Goal: Information Seeking & Learning: Learn about a topic

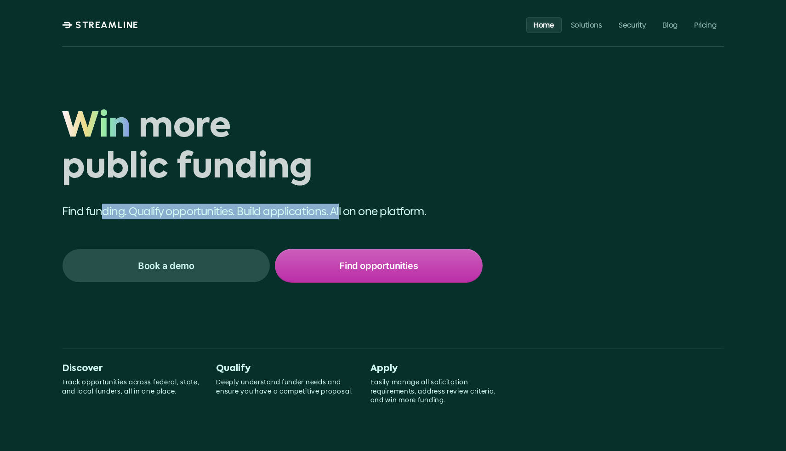
drag, startPoint x: 101, startPoint y: 215, endPoint x: 340, endPoint y: 215, distance: 239.4
click at [340, 215] on p "Find funding. Qualify opportunities. Build applications. All on one platform." at bounding box center [272, 212] width 420 height 16
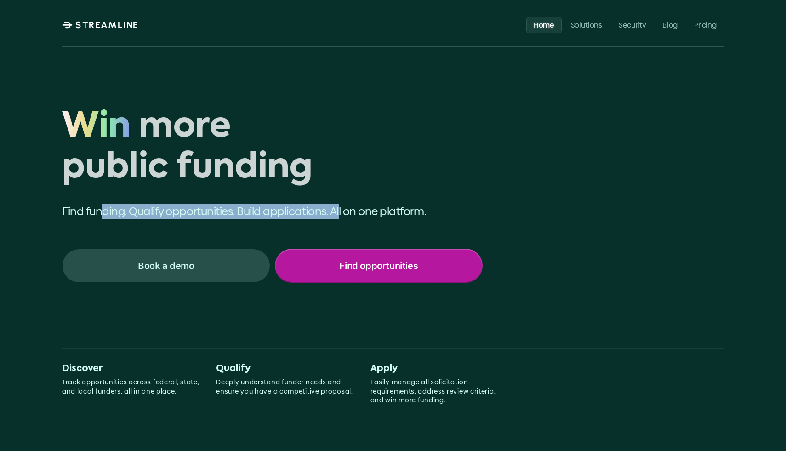
click at [342, 271] on p "Find opportunities" at bounding box center [378, 266] width 79 height 12
